Goal: Task Accomplishment & Management: Use online tool/utility

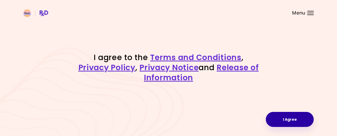
click at [295, 120] on button "I Agree" at bounding box center [290, 119] width 48 height 15
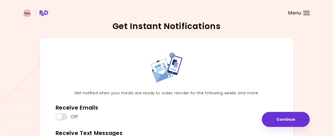
click at [307, 15] on div at bounding box center [307, 15] width 6 height 1
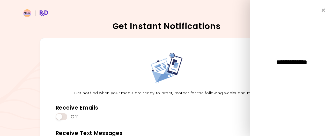
click at [296, 61] on span "**********" at bounding box center [292, 62] width 57 height 6
click at [219, 16] on header at bounding box center [166, 10] width 333 height 21
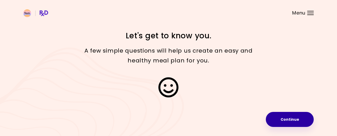
click at [296, 118] on button "Continue" at bounding box center [290, 119] width 48 height 15
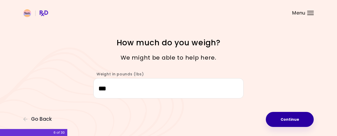
click at [299, 119] on button "Continue" at bounding box center [290, 119] width 48 height 15
select select "****"
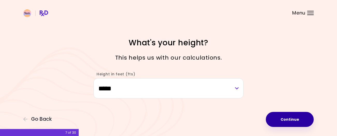
click at [299, 119] on button "Continue" at bounding box center [290, 119] width 48 height 15
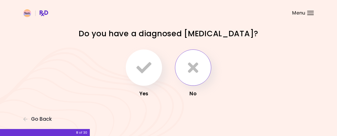
click at [196, 66] on icon "button" at bounding box center [193, 67] width 10 height 15
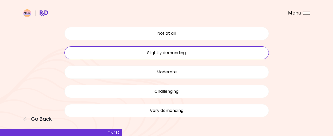
scroll to position [40, 0]
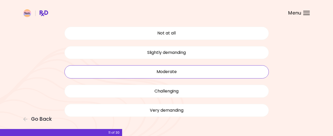
click at [172, 72] on button "Moderate" at bounding box center [167, 71] width 205 height 13
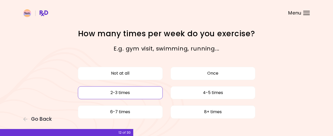
click at [138, 92] on button "2-3 times" at bounding box center [120, 92] width 85 height 13
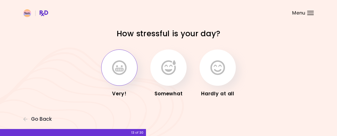
click at [117, 63] on icon "button" at bounding box center [119, 67] width 15 height 15
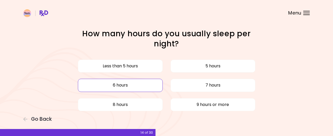
click at [140, 83] on button "6 hours" at bounding box center [120, 85] width 85 height 13
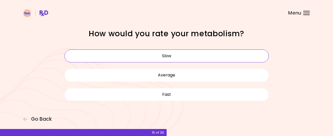
click at [163, 57] on button "Slow" at bounding box center [167, 55] width 205 height 13
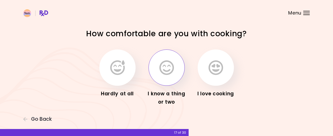
click at [166, 74] on icon "button" at bounding box center [167, 67] width 15 height 15
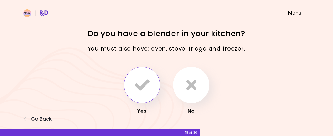
click at [151, 79] on button "button" at bounding box center [142, 85] width 36 height 36
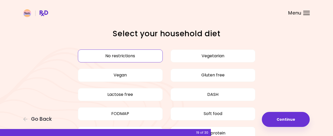
click at [129, 58] on button "No restrictions" at bounding box center [120, 55] width 85 height 13
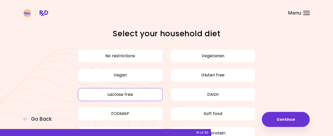
click at [123, 93] on button "Lactose free" at bounding box center [120, 94] width 85 height 13
click at [117, 56] on button "No restrictions" at bounding box center [120, 55] width 85 height 13
click at [126, 93] on button "Lactose free" at bounding box center [120, 94] width 85 height 13
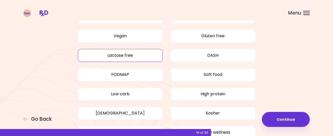
scroll to position [38, 0]
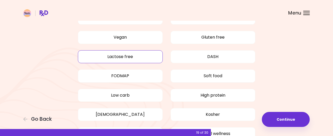
click at [129, 56] on button "Lactose free" at bounding box center [120, 56] width 85 height 13
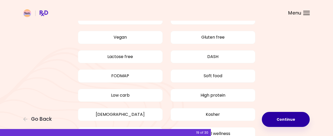
click at [286, 123] on button "Continue" at bounding box center [286, 119] width 48 height 15
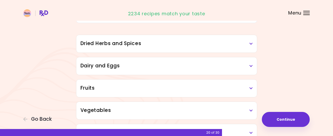
scroll to position [43, 0]
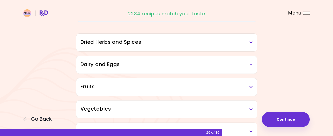
click at [252, 65] on icon at bounding box center [251, 65] width 3 height 4
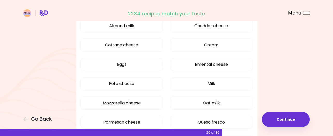
scroll to position [103, 0]
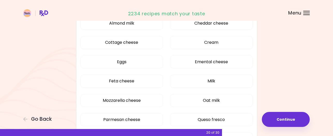
click at [191, 73] on div "Almond milk Cheddar cheese Cottage cheese Cream Eggs Emental cheese Feta cheese…" at bounding box center [167, 93] width 173 height 158
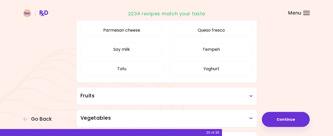
scroll to position [193, 0]
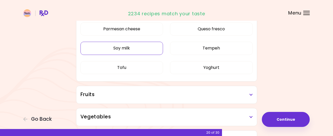
click at [130, 50] on button "Soy milk" at bounding box center [122, 48] width 83 height 13
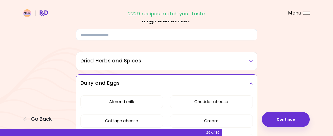
scroll to position [24, 0]
click at [253, 83] on icon at bounding box center [251, 84] width 3 height 4
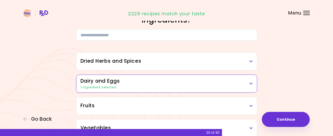
click at [251, 62] on icon at bounding box center [251, 62] width 3 height 4
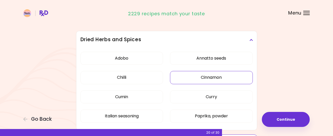
scroll to position [45, 0]
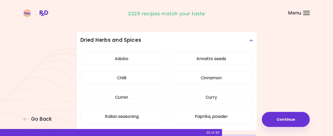
click at [250, 38] on h3 "Dried Herbs and Spices" at bounding box center [167, 41] width 173 height 8
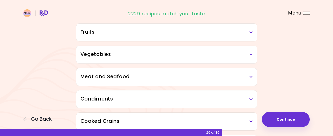
scroll to position [99, 0]
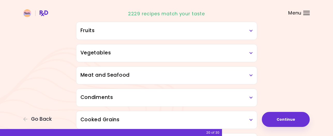
click at [252, 55] on h3 "Vegetables" at bounding box center [167, 53] width 173 height 8
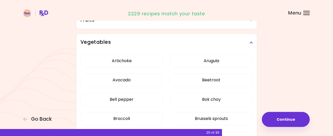
scroll to position [108, 0]
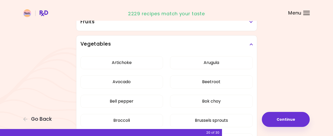
click at [253, 45] on icon at bounding box center [251, 44] width 3 height 4
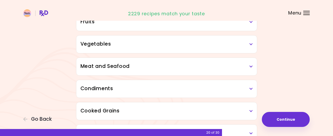
click at [252, 90] on icon at bounding box center [251, 89] width 3 height 4
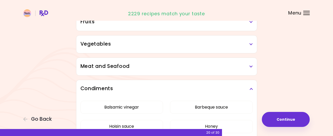
click at [252, 90] on icon at bounding box center [251, 89] width 3 height 4
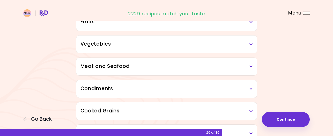
click at [253, 66] on icon at bounding box center [251, 67] width 3 height 4
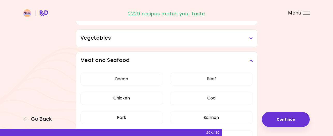
scroll to position [113, 0]
click at [251, 61] on icon at bounding box center [251, 61] width 3 height 4
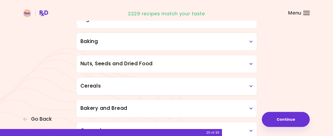
scroll to position [244, 0]
click at [251, 63] on icon at bounding box center [251, 64] width 3 height 4
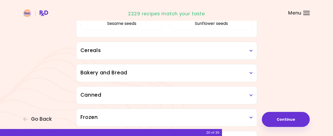
scroll to position [380, 0]
click at [254, 73] on div "Bakery and Bread" at bounding box center [166, 73] width 181 height 18
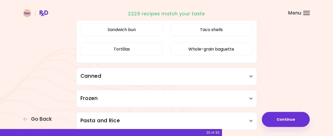
scroll to position [483, 0]
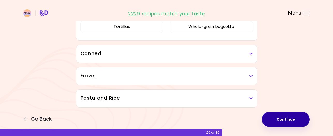
click at [289, 119] on button "Continue" at bounding box center [286, 119] width 48 height 15
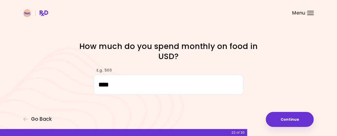
click at [289, 119] on button "Continue" at bounding box center [290, 119] width 48 height 15
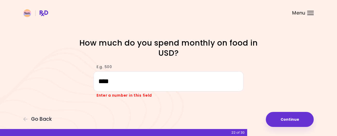
click at [289, 119] on button "Continue" at bounding box center [290, 119] width 48 height 15
click at [153, 84] on input "****" at bounding box center [169, 81] width 150 height 20
type input "*"
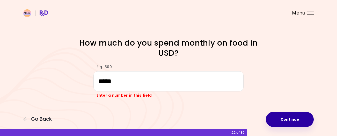
click at [289, 118] on button "Continue" at bounding box center [290, 119] width 48 height 15
type input "***"
click at [289, 118] on button "Continue" at bounding box center [290, 119] width 48 height 15
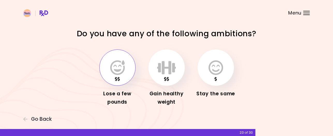
click at [128, 64] on button "button" at bounding box center [117, 67] width 36 height 36
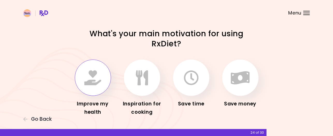
click at [84, 72] on icon "button" at bounding box center [92, 77] width 17 height 15
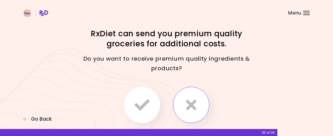
click at [192, 110] on icon "button" at bounding box center [191, 104] width 10 height 15
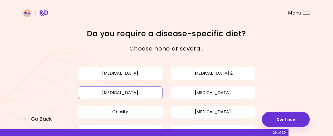
click at [132, 91] on button "[MEDICAL_DATA]" at bounding box center [120, 92] width 85 height 13
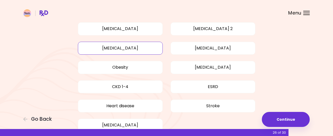
scroll to position [45, 0]
click at [132, 91] on button "CKD 1-4" at bounding box center [120, 86] width 85 height 13
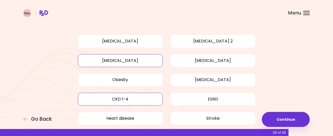
scroll to position [32, 0]
click at [159, 77] on button "Obesity" at bounding box center [120, 80] width 85 height 13
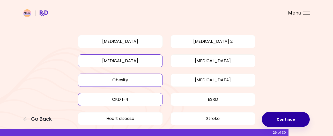
click at [280, 113] on button "Continue" at bounding box center [286, 119] width 48 height 15
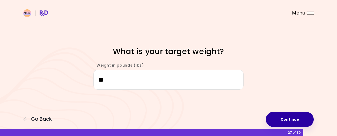
type input "***"
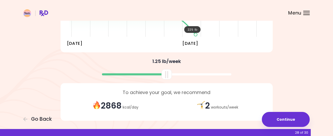
scroll to position [111, 0]
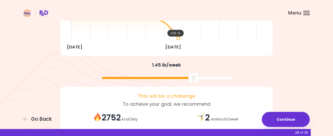
click at [194, 77] on div at bounding box center [167, 78] width 130 height 2
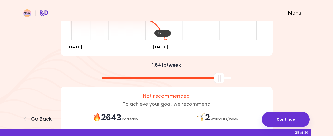
click at [219, 78] on div at bounding box center [167, 78] width 130 height 2
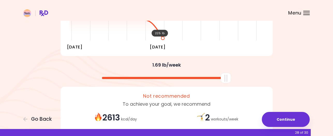
drag, startPoint x: 221, startPoint y: 81, endPoint x: 260, endPoint y: 103, distance: 45.1
click at [260, 103] on div "You're embarking on your journey to overall health improvement Your Projected P…" at bounding box center [166, 26] width 249 height 219
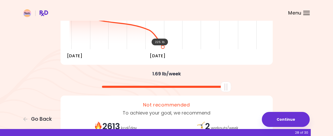
scroll to position [140, 0]
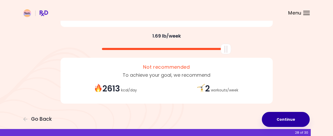
drag, startPoint x: 225, startPoint y: 56, endPoint x: 293, endPoint y: 117, distance: 90.5
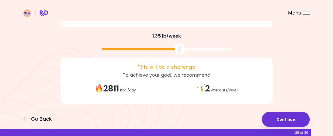
scroll to position [132, 0]
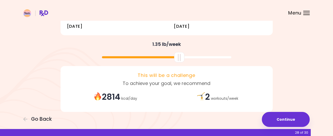
drag, startPoint x: 225, startPoint y: 52, endPoint x: 178, endPoint y: 58, distance: 47.3
click at [178, 58] on div at bounding box center [179, 57] width 10 height 10
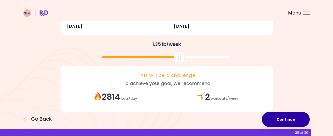
click at [283, 117] on button "Continue" at bounding box center [286, 119] width 48 height 15
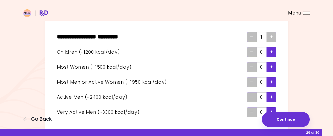
scroll to position [30, 0]
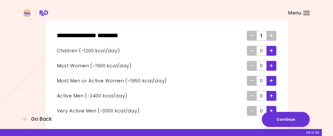
click at [274, 50] on div "Add - Child" at bounding box center [272, 51] width 10 height 10
click at [255, 52] on div "Remove - Child" at bounding box center [252, 51] width 10 height 10
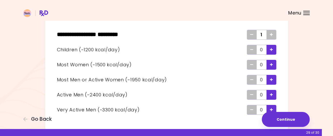
scroll to position [30, 0]
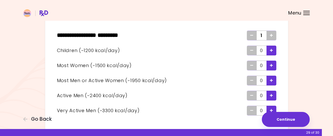
click at [273, 78] on span "Add - Man or Active Woman" at bounding box center [271, 80] width 3 height 8
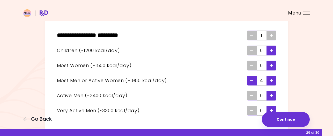
click at [273, 78] on span "Add - Man or Active Woman" at bounding box center [271, 80] width 3 height 8
click at [270, 64] on icon "Add - Woman" at bounding box center [271, 65] width 3 height 3
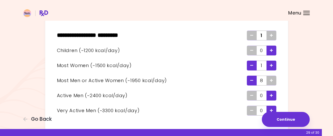
click at [270, 64] on icon "Add - Woman" at bounding box center [271, 65] width 3 height 3
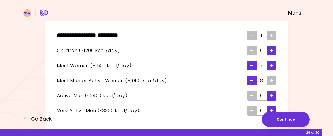
click at [270, 64] on icon "Add - Woman" at bounding box center [271, 65] width 3 height 3
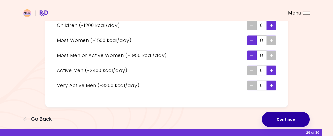
click at [285, 116] on button "Continue" at bounding box center [286, 119] width 48 height 15
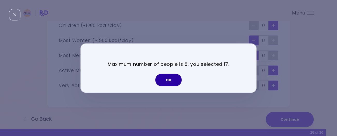
click at [165, 78] on button "OK" at bounding box center [168, 80] width 26 height 12
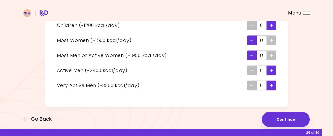
click at [253, 41] on icon "Remove - Woman" at bounding box center [252, 40] width 3 height 3
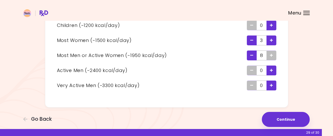
click at [253, 41] on icon "Remove - Woman" at bounding box center [252, 40] width 3 height 3
click at [272, 39] on icon "Add - Woman" at bounding box center [271, 40] width 3 height 3
click at [252, 56] on icon "Remove - Man or Active Woman" at bounding box center [252, 55] width 3 height 3
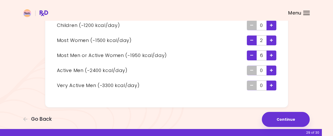
click at [252, 56] on icon "Remove - Man or Active Woman" at bounding box center [252, 55] width 3 height 3
click at [271, 69] on icon "Add - Active Man" at bounding box center [271, 70] width 3 height 3
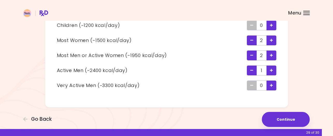
click at [271, 69] on icon "Add - Active Man" at bounding box center [271, 70] width 3 height 3
click at [255, 69] on div "Remove - Active Man" at bounding box center [252, 71] width 10 height 10
click at [272, 84] on icon "Add - Very Active Man" at bounding box center [271, 85] width 3 height 3
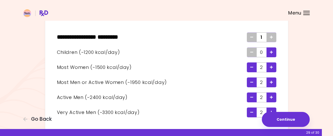
scroll to position [28, 0]
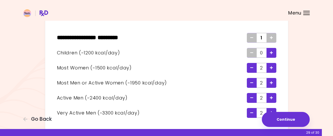
click at [269, 45] on div "** * ******* * **** ******** * 1" at bounding box center [167, 37] width 220 height 15
click at [271, 54] on icon "Add - Child" at bounding box center [271, 52] width 3 height 3
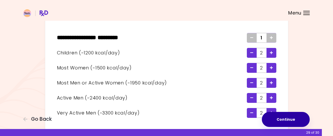
click at [291, 115] on button "Continue" at bounding box center [286, 119] width 48 height 15
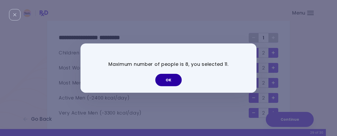
click at [175, 75] on button "OK" at bounding box center [168, 80] width 26 height 12
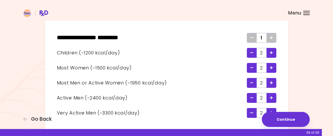
click at [254, 54] on div "Remove - Child" at bounding box center [252, 53] width 10 height 10
click at [251, 114] on icon "Remove - Very Active Man" at bounding box center [252, 112] width 3 height 3
click at [252, 99] on icon "Remove - Active Man" at bounding box center [252, 97] width 3 height 3
click at [252, 83] on icon "Remove - Man or Active Woman" at bounding box center [252, 82] width 3 height 3
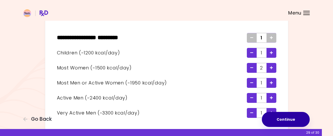
click at [282, 117] on button "Continue" at bounding box center [286, 119] width 48 height 15
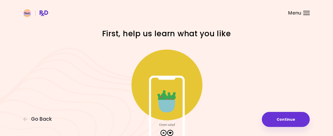
scroll to position [44, 0]
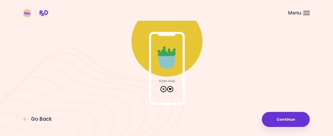
click at [172, 90] on img at bounding box center [167, 53] width 104 height 104
click at [170, 90] on img at bounding box center [167, 53] width 104 height 104
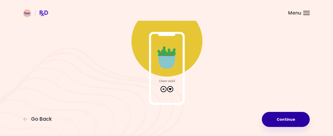
click at [284, 116] on button "Continue" at bounding box center [286, 119] width 48 height 15
click at [284, 116] on button "Loading ..." at bounding box center [286, 119] width 48 height 15
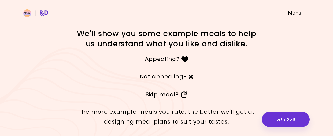
scroll to position [23, 0]
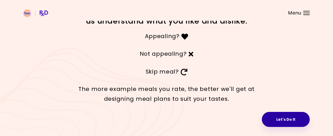
click at [289, 118] on button "Let's Do It" at bounding box center [286, 119] width 48 height 15
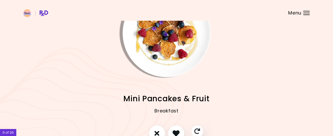
scroll to position [37, 0]
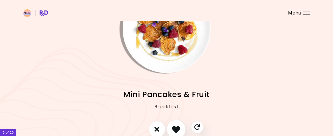
click at [177, 122] on button "I like this recipe" at bounding box center [176, 129] width 19 height 19
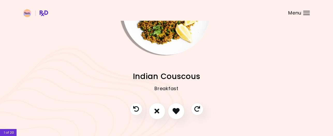
scroll to position [55, 0]
click at [159, 112] on icon "I don't like this recipe" at bounding box center [157, 111] width 6 height 8
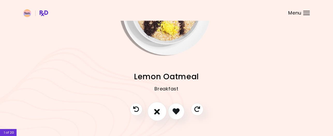
scroll to position [55, 0]
click at [175, 112] on icon "I like this recipe" at bounding box center [176, 111] width 8 height 8
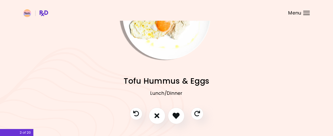
scroll to position [51, 0]
click at [161, 117] on button "I don't like this recipe" at bounding box center [157, 115] width 19 height 19
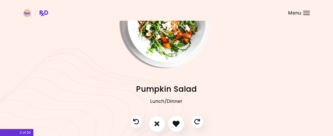
scroll to position [43, 0]
click at [159, 121] on icon "I don't like this recipe" at bounding box center [157, 123] width 6 height 8
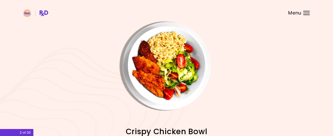
scroll to position [66, 0]
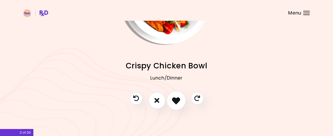
click at [180, 102] on icon "I like this recipe" at bounding box center [176, 100] width 8 height 8
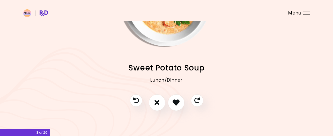
scroll to position [64, 0]
click at [177, 102] on icon "I like this recipe" at bounding box center [176, 102] width 8 height 8
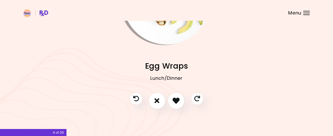
scroll to position [66, 0]
click at [179, 103] on icon "I like this recipe" at bounding box center [176, 100] width 8 height 8
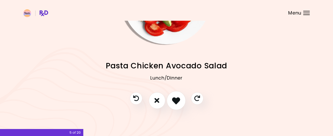
click at [177, 100] on icon "I like this recipe" at bounding box center [176, 100] width 8 height 8
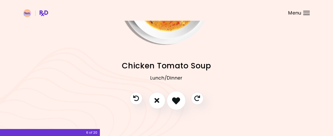
click at [177, 102] on icon "I like this recipe" at bounding box center [176, 100] width 8 height 8
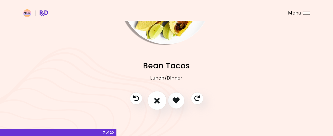
click at [160, 102] on icon "I don't like this recipe" at bounding box center [157, 100] width 6 height 8
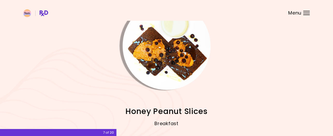
scroll to position [20, 0]
click at [232, 63] on div at bounding box center [276, 46] width 88 height 88
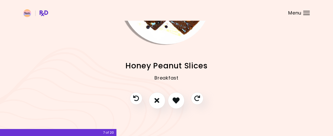
scroll to position [66, 0]
click at [175, 100] on icon "I like this recipe" at bounding box center [176, 101] width 8 height 8
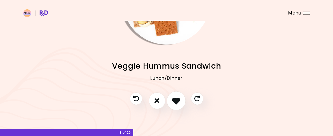
click at [175, 100] on icon "I like this recipe" at bounding box center [176, 101] width 8 height 8
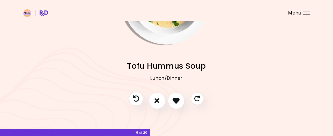
click at [137, 100] on icon "Previous recipe" at bounding box center [136, 98] width 6 height 6
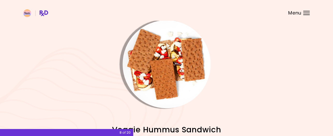
scroll to position [1, 0]
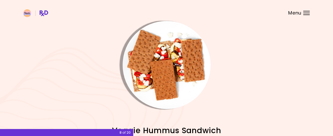
click at [301, 111] on div "Mini Pancakes & Fruit Breakfast Indian Couscous Breakfast Lemon Oatmeal Breakfa…" at bounding box center [166, 133] width 287 height 48
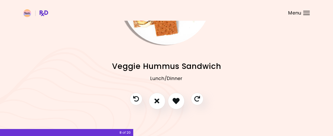
scroll to position [66, 0]
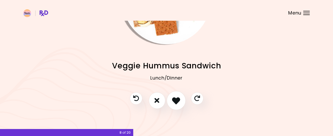
click at [182, 102] on button "I like this recipe" at bounding box center [176, 100] width 19 height 19
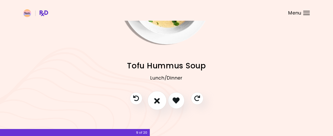
click at [158, 103] on icon "I don't like this recipe" at bounding box center [157, 100] width 6 height 8
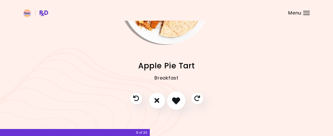
click at [179, 98] on icon "I like this recipe" at bounding box center [176, 100] width 8 height 8
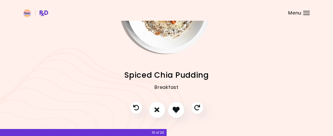
scroll to position [57, 0]
click at [175, 111] on icon "I like this recipe" at bounding box center [176, 109] width 8 height 8
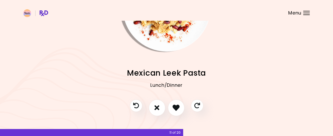
scroll to position [61, 0]
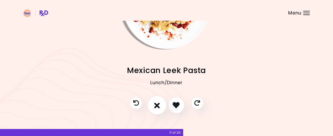
click at [157, 109] on icon "I don't like this recipe" at bounding box center [157, 105] width 6 height 8
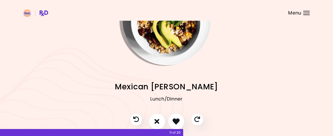
scroll to position [45, 0]
click at [175, 118] on icon "I like this recipe" at bounding box center [176, 121] width 8 height 8
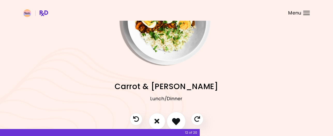
click at [179, 118] on icon "I like this recipe" at bounding box center [176, 121] width 8 height 8
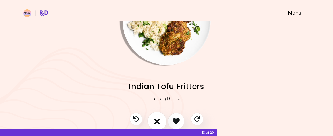
click at [160, 117] on icon "I don't like this recipe" at bounding box center [157, 121] width 6 height 8
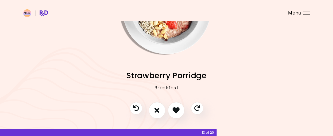
scroll to position [66, 0]
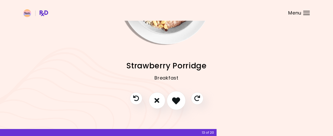
click at [181, 98] on button "I like this recipe" at bounding box center [176, 100] width 19 height 19
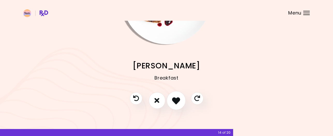
click at [176, 97] on icon "I like this recipe" at bounding box center [176, 100] width 8 height 8
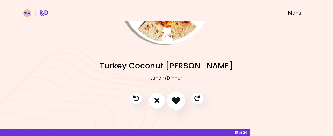
click at [176, 97] on icon "I like this recipe" at bounding box center [176, 100] width 8 height 8
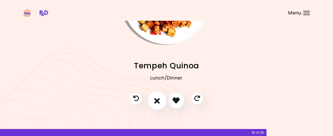
click at [165, 97] on button "I don't like this recipe" at bounding box center [157, 100] width 19 height 19
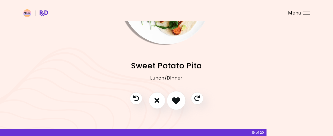
click at [175, 99] on icon "I like this recipe" at bounding box center [176, 100] width 8 height 8
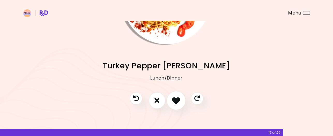
click at [175, 99] on icon "I like this recipe" at bounding box center [176, 100] width 8 height 8
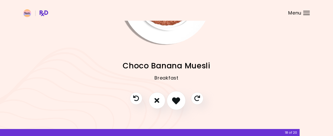
click at [178, 103] on icon "I like this recipe" at bounding box center [176, 100] width 8 height 8
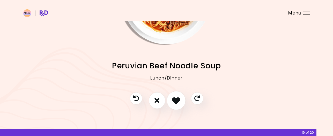
click at [176, 104] on icon "I like this recipe" at bounding box center [176, 100] width 8 height 8
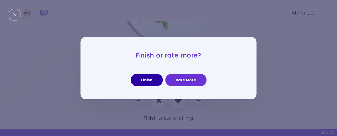
click at [151, 85] on button "Finish" at bounding box center [147, 80] width 32 height 12
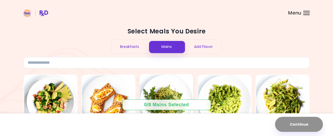
click at [159, 91] on img at bounding box center [166, 101] width 53 height 53
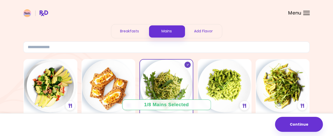
scroll to position [16, 0]
click at [131, 33] on div "Breakfasts" at bounding box center [129, 31] width 37 height 14
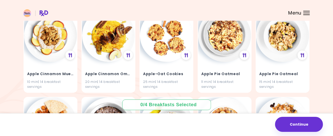
scroll to position [65, 0]
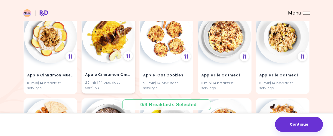
click at [102, 55] on img at bounding box center [108, 36] width 53 height 53
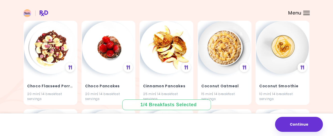
scroll to position [408, 0]
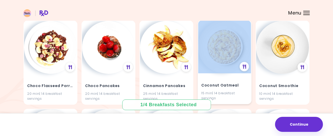
drag, startPoint x: 199, startPoint y: 80, endPoint x: 198, endPoint y: 38, distance: 41.5
click at [198, 38] on div "Coconut Oatmeal 15 min | 14 breakfast servings" at bounding box center [225, 62] width 54 height 84
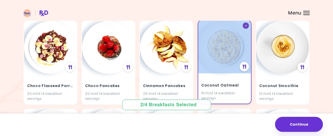
click at [226, 31] on img at bounding box center [224, 46] width 53 height 53
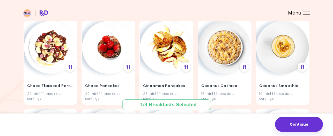
click at [199, 14] on header at bounding box center [166, 10] width 333 height 21
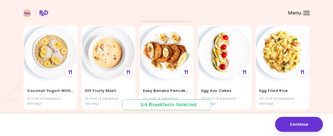
scroll to position [492, 0]
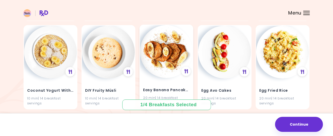
click at [173, 48] on img at bounding box center [166, 51] width 53 height 53
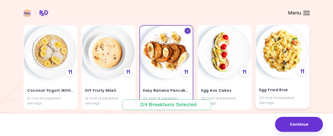
click at [287, 46] on img at bounding box center [283, 51] width 53 height 53
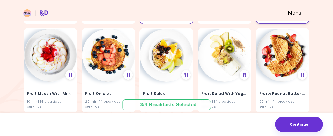
scroll to position [577, 0]
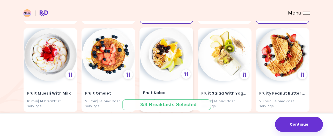
click at [172, 61] on img at bounding box center [166, 54] width 53 height 53
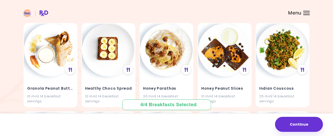
scroll to position [674, 0]
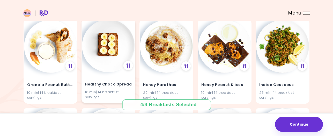
click at [110, 49] on img at bounding box center [108, 45] width 53 height 53
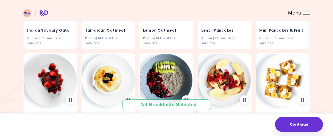
scroll to position [820, 0]
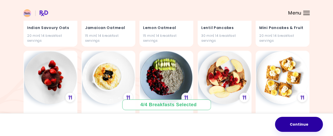
click at [305, 126] on button "Continue" at bounding box center [299, 124] width 48 height 15
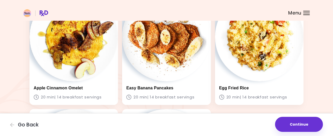
scroll to position [58, 0]
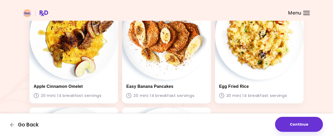
click at [26, 124] on span "Go Back" at bounding box center [28, 125] width 21 height 6
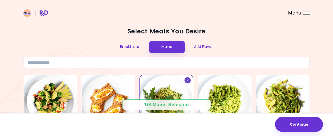
click at [205, 47] on div "Add Flavor" at bounding box center [203, 47] width 37 height 14
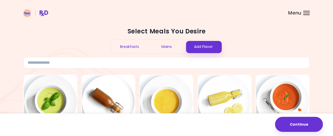
click at [168, 45] on div "Mains" at bounding box center [166, 47] width 37 height 14
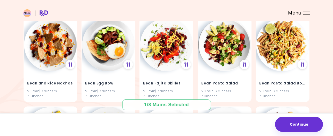
scroll to position [587, 0]
click at [264, 37] on img at bounding box center [283, 44] width 53 height 53
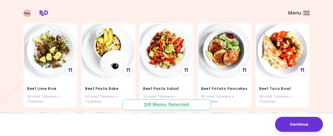
scroll to position [845, 0]
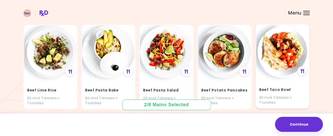
click at [280, 60] on img at bounding box center [283, 51] width 53 height 53
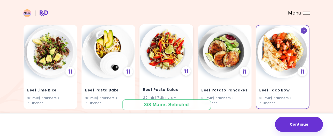
click at [157, 59] on img at bounding box center [166, 51] width 53 height 53
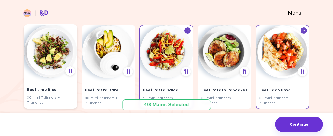
click at [60, 66] on img at bounding box center [50, 51] width 53 height 53
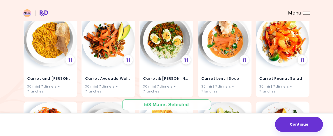
scroll to position [1212, 0]
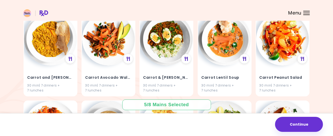
click at [165, 42] on img at bounding box center [166, 39] width 53 height 53
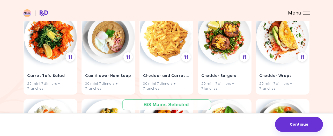
scroll to position [1302, 0]
